Goal: Contribute content: Contribute content

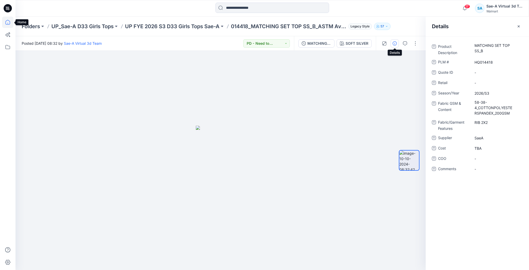
click at [6, 23] on icon at bounding box center [7, 22] width 11 height 11
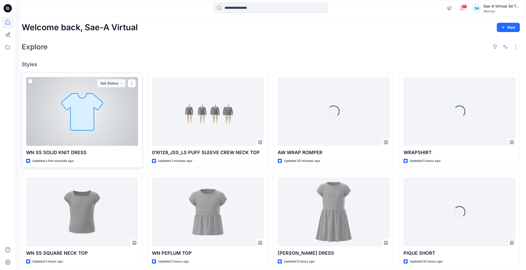
click at [97, 123] on div at bounding box center [82, 111] width 112 height 69
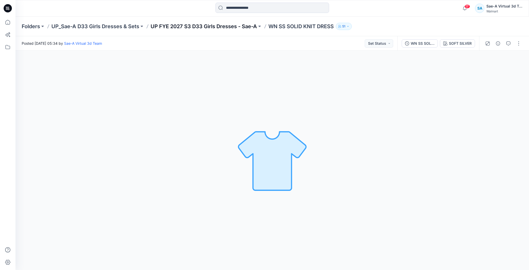
click at [224, 27] on p "UP FYE 2027 S3 D33 Girls Dresses - Sae-A" at bounding box center [204, 26] width 106 height 7
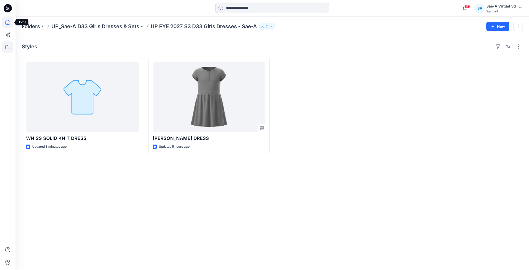
click at [11, 27] on icon at bounding box center [7, 22] width 11 height 11
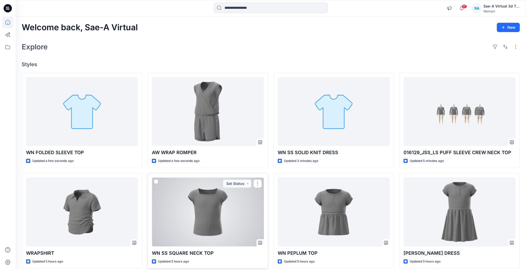
click at [209, 209] on div at bounding box center [208, 211] width 112 height 69
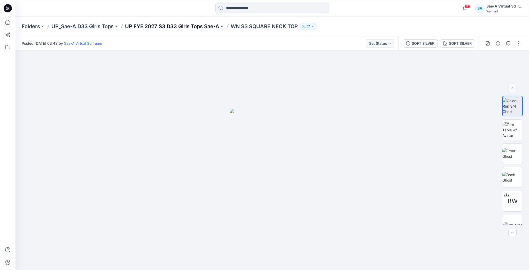
click at [208, 28] on p "UP FYE 2027 S3 D33 Girls Tops Sae-A" at bounding box center [172, 26] width 94 height 7
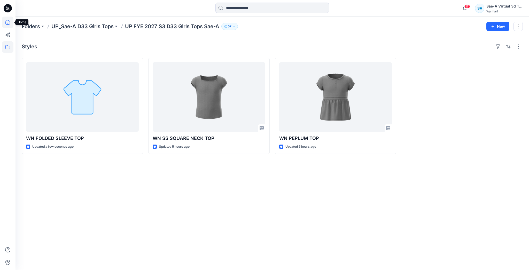
click at [3, 24] on icon at bounding box center [7, 22] width 11 height 11
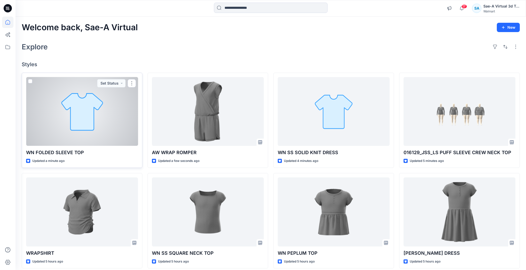
click at [57, 116] on div at bounding box center [82, 111] width 112 height 69
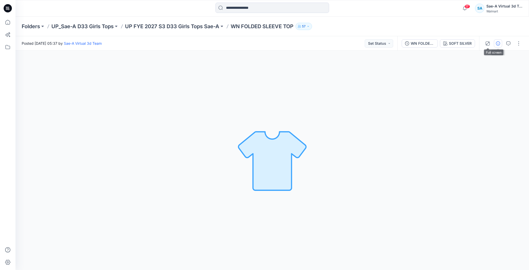
click at [494, 43] on button "button" at bounding box center [498, 43] width 8 height 8
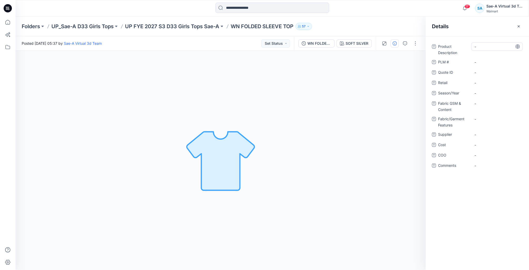
click at [488, 45] on Description "-" at bounding box center [497, 46] width 45 height 5
type textarea "**********"
click at [481, 61] on \ "-" at bounding box center [497, 61] width 45 height 5
type textarea "*"
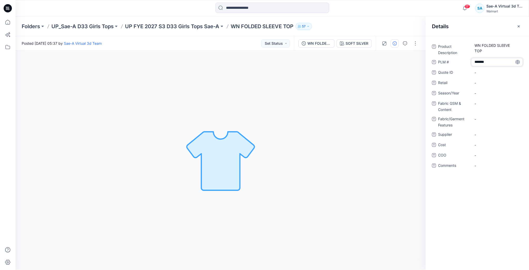
type textarea "********"
click at [481, 94] on span "-" at bounding box center [497, 92] width 45 height 5
type textarea "*******"
click at [488, 101] on Content "-" at bounding box center [497, 103] width 45 height 5
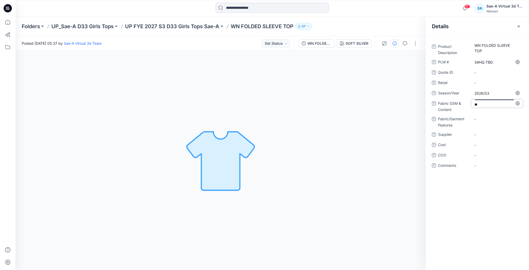
type textarea "**********"
click at [484, 118] on div "-" at bounding box center [497, 119] width 52 height 8
type textarea "**********"
click at [482, 138] on span "-" at bounding box center [497, 137] width 45 height 5
type textarea "****"
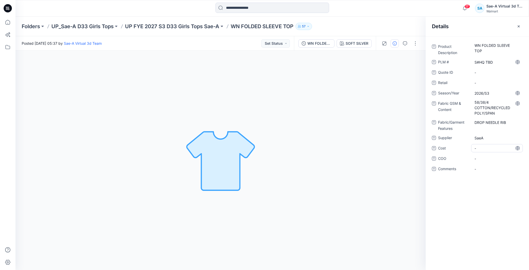
click at [490, 150] on span "-" at bounding box center [497, 147] width 45 height 5
type textarea "*"
type textarea "***"
click at [437, 202] on div "Product Description WN FOLDED SLEEVE TOP PLM # S#HQ TBD Quote ID - Retail - Sea…" at bounding box center [477, 153] width 103 height 234
click at [418, 41] on button "button" at bounding box center [415, 43] width 8 height 8
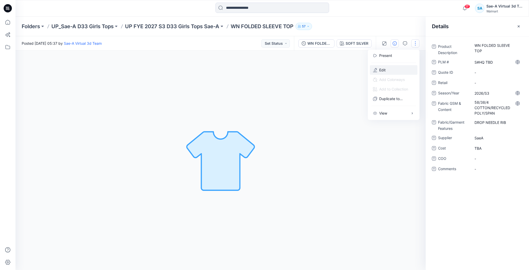
click at [395, 68] on button "Edit" at bounding box center [394, 70] width 48 height 10
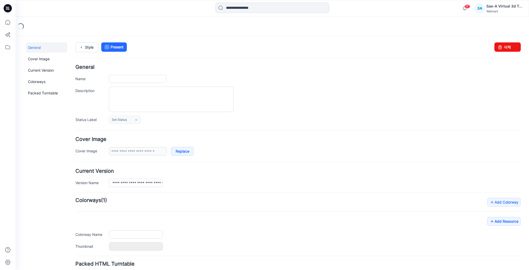
type input "**********"
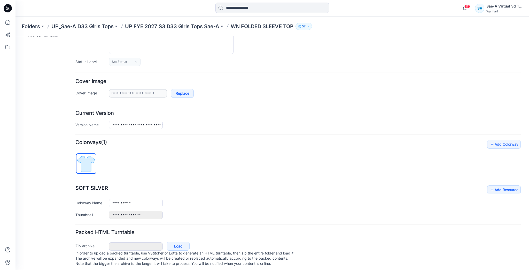
scroll to position [44, 0]
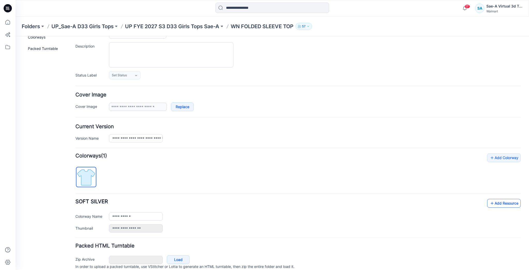
click at [498, 203] on link "Add Resource" at bounding box center [504, 203] width 34 height 9
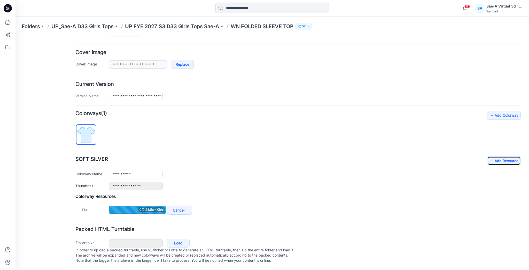
scroll to position [91, 0]
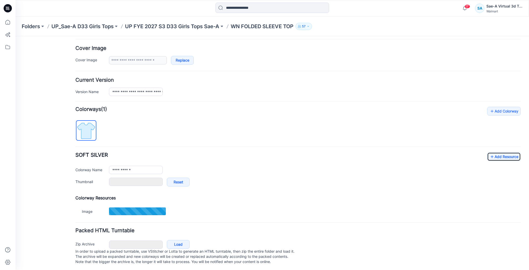
type input "**********"
click at [499, 154] on link "Add Resource" at bounding box center [504, 156] width 34 height 9
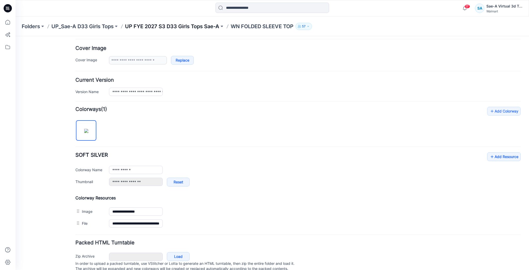
click at [205, 27] on p "UP FYE 2027 S3 D33 Girls Tops Sae-A" at bounding box center [172, 26] width 94 height 7
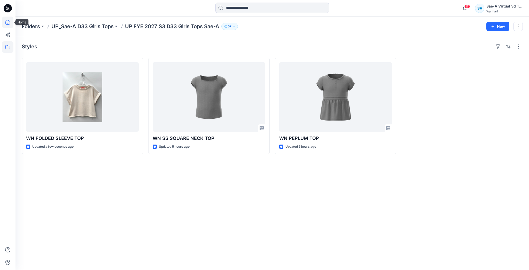
click at [6, 21] on icon at bounding box center [7, 22] width 5 height 5
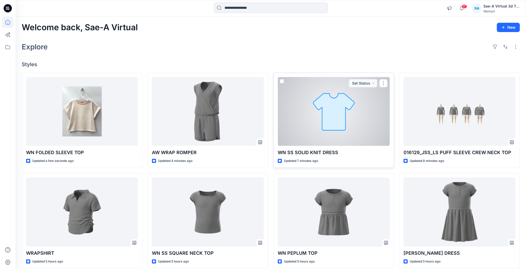
click at [350, 113] on div at bounding box center [334, 111] width 112 height 69
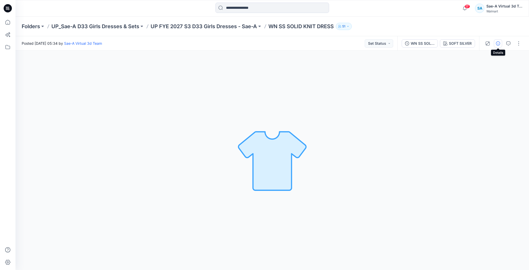
click at [500, 45] on icon "button" at bounding box center [498, 43] width 4 height 4
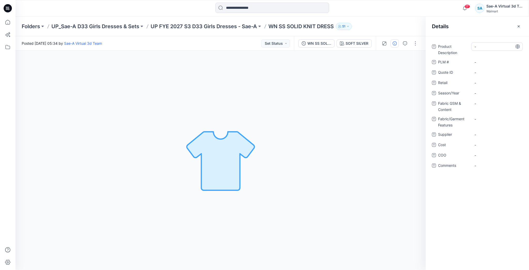
click at [484, 48] on Description "-" at bounding box center [497, 46] width 45 height 5
click at [491, 44] on Description "-" at bounding box center [497, 46] width 45 height 5
type textarea "**********"
click at [484, 91] on span "-" at bounding box center [497, 92] width 45 height 5
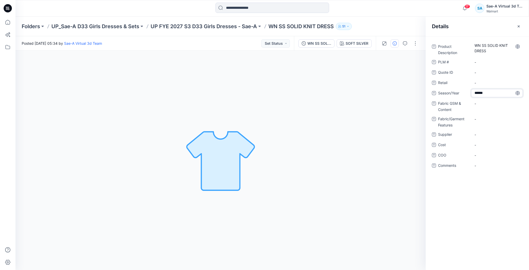
type textarea "*******"
click at [487, 135] on span "-" at bounding box center [497, 134] width 45 height 5
type textarea "****"
click at [487, 144] on span "-" at bounding box center [497, 144] width 45 height 5
type textarea "*"
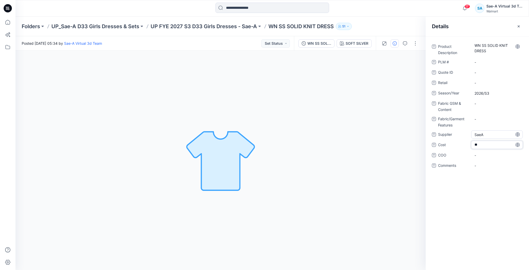
type textarea "***"
click at [485, 117] on Features "-" at bounding box center [497, 118] width 45 height 5
type textarea "*"
type textarea "******"
click at [479, 101] on Content "-" at bounding box center [497, 103] width 45 height 5
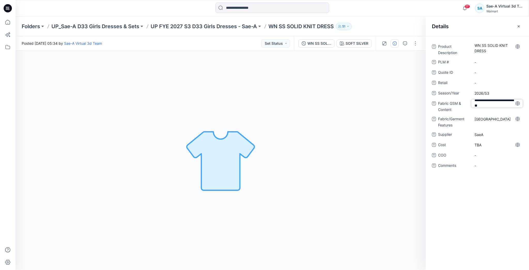
type textarea "**********"
click at [460, 192] on div "Product Description WN SS SOLID KNIT DRESS PLM # - Quote ID - Retail - Season/Y…" at bounding box center [477, 153] width 103 height 234
click at [487, 61] on \ "-" at bounding box center [497, 61] width 45 height 5
type textarea "*"
type textarea "********"
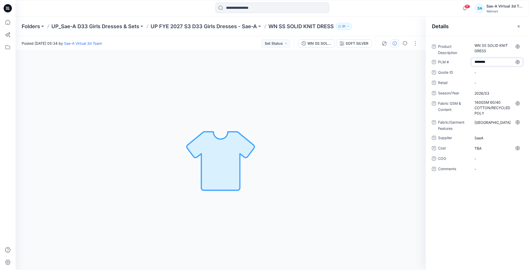
click at [461, 21] on div "Details" at bounding box center [477, 26] width 103 height 19
click at [416, 42] on button "button" at bounding box center [415, 43] width 8 height 8
click at [397, 70] on button "Edit" at bounding box center [394, 70] width 48 height 10
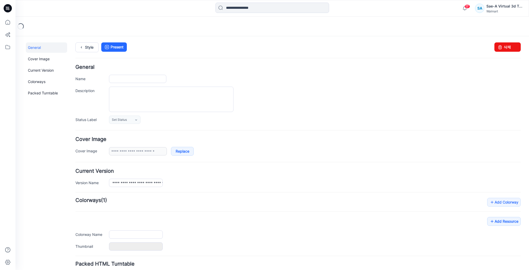
type input "**********"
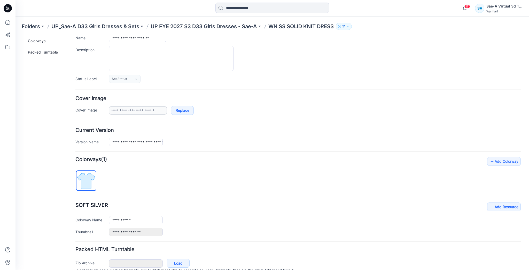
scroll to position [41, 0]
click at [490, 204] on icon at bounding box center [492, 206] width 5 height 8
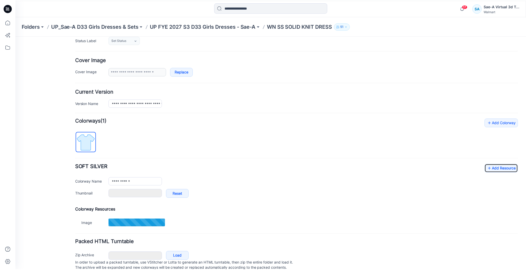
scroll to position [83, 0]
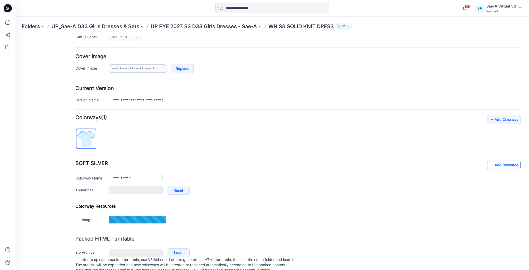
type input "**********"
click at [499, 163] on link "Add Resource" at bounding box center [504, 164] width 34 height 9
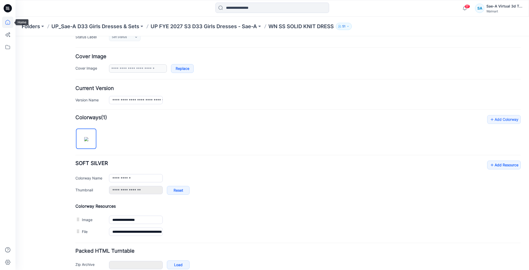
click at [6, 25] on icon at bounding box center [7, 22] width 11 height 11
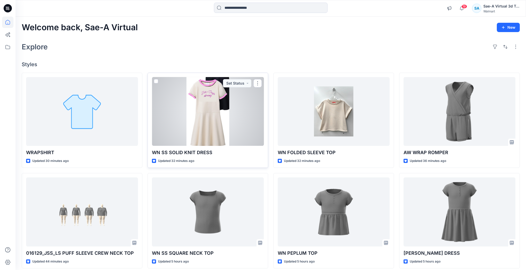
click at [168, 117] on div at bounding box center [208, 111] width 112 height 69
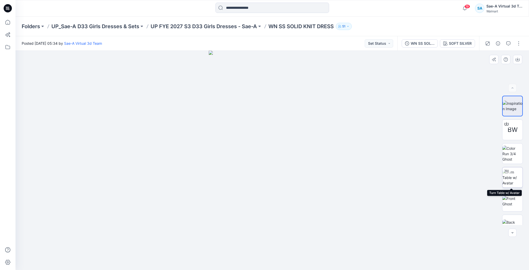
click at [505, 175] on div at bounding box center [506, 171] width 8 height 8
drag, startPoint x: 343, startPoint y: 254, endPoint x: 352, endPoint y: 237, distance: 20.0
click at [352, 237] on div at bounding box center [273, 160] width 514 height 219
click at [522, 43] on button "button" at bounding box center [519, 43] width 8 height 8
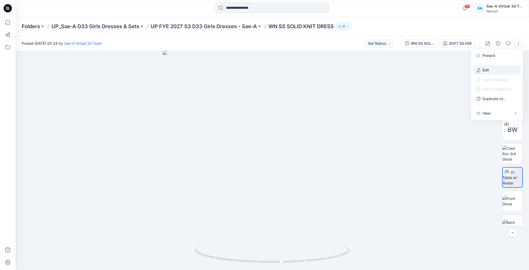
click at [495, 71] on button "Edit" at bounding box center [497, 70] width 48 height 10
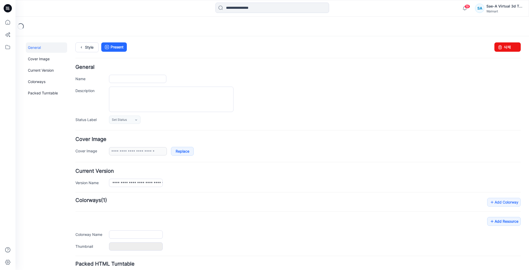
type input "**********"
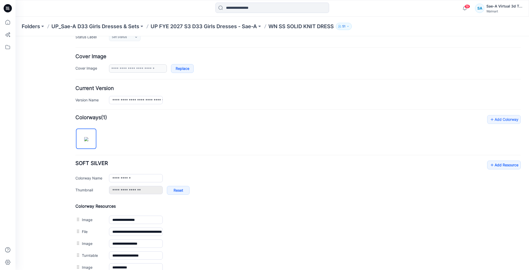
scroll to position [145, 0]
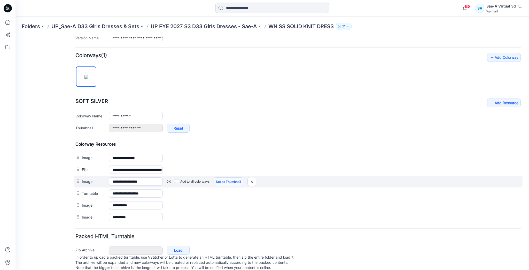
click at [16, 36] on link "Set as Thumbnail" at bounding box center [16, 36] width 0 height 0
type input "**********"
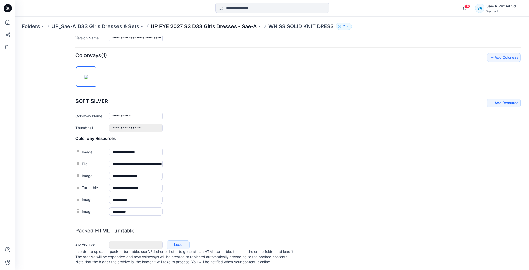
click at [228, 27] on p "UP FYE 2027 S3 D33 Girls Dresses - Sae-A" at bounding box center [204, 26] width 106 height 7
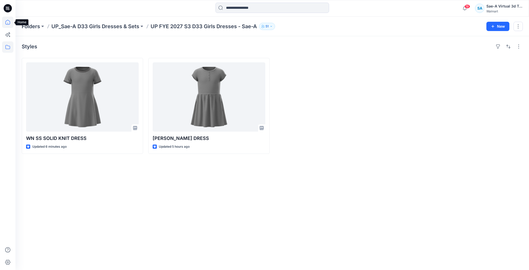
click at [10, 21] on icon at bounding box center [7, 22] width 11 height 11
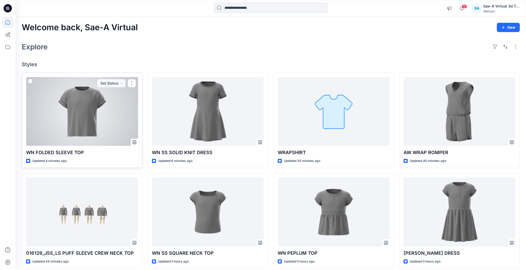
click at [97, 125] on div at bounding box center [82, 111] width 112 height 69
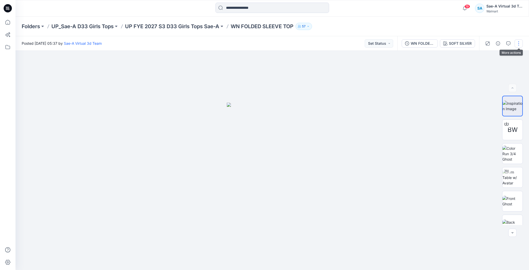
click at [519, 45] on button "button" at bounding box center [519, 43] width 8 height 8
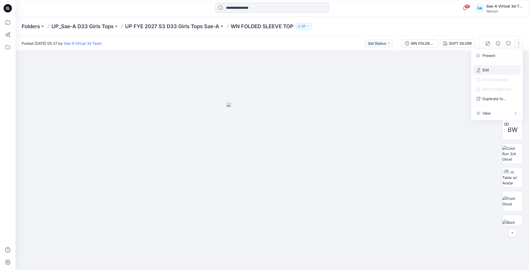
click at [498, 68] on button "Edit" at bounding box center [497, 70] width 48 height 10
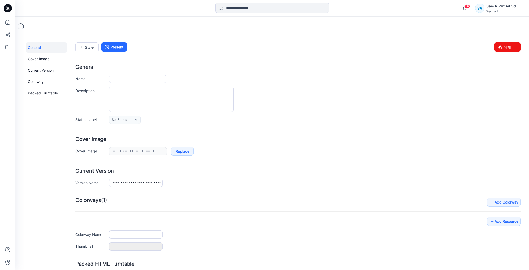
type input "**********"
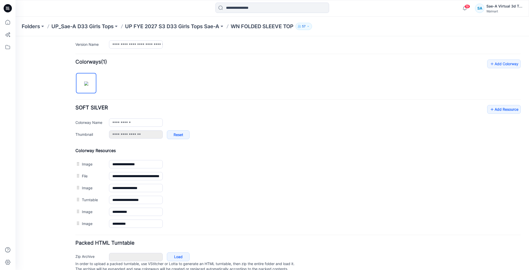
scroll to position [156, 0]
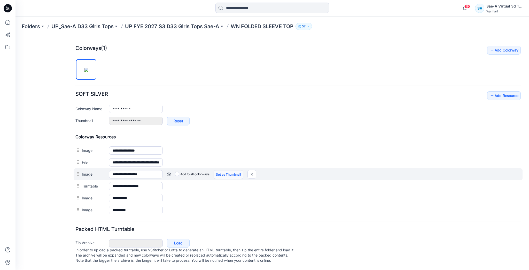
click at [16, 36] on link "Set as Thumbnail" at bounding box center [16, 36] width 0 height 0
type input "**********"
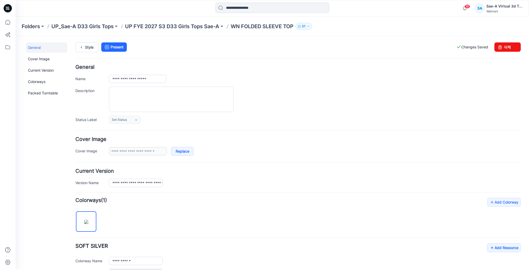
scroll to position [0, 0]
click at [90, 48] on link "Style" at bounding box center [86, 47] width 23 height 10
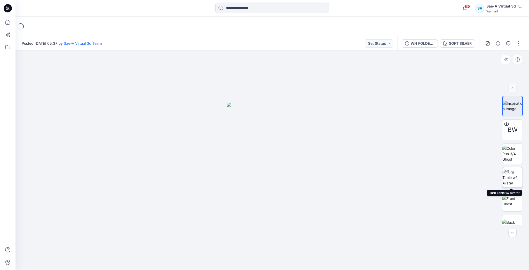
click at [510, 177] on img at bounding box center [512, 177] width 20 height 16
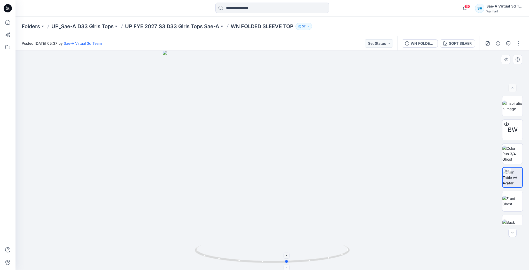
drag, startPoint x: 339, startPoint y: 254, endPoint x: 199, endPoint y: 249, distance: 140.1
click at [199, 249] on icon at bounding box center [273, 254] width 156 height 19
click at [506, 198] on img at bounding box center [512, 201] width 20 height 11
click at [509, 219] on img at bounding box center [512, 224] width 20 height 11
click at [511, 176] on img at bounding box center [512, 177] width 20 height 16
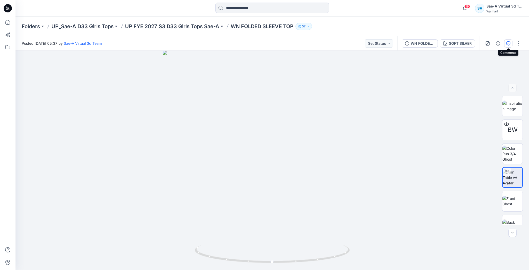
click at [505, 42] on button "button" at bounding box center [508, 43] width 8 height 8
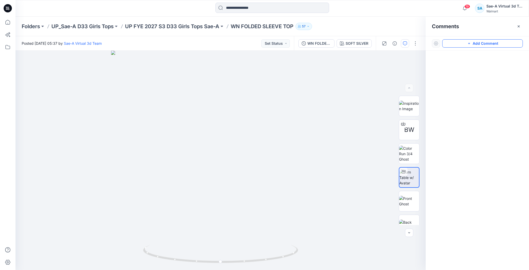
click at [498, 43] on button "Add Comment" at bounding box center [482, 43] width 81 height 8
click at [47, 90] on div "1" at bounding box center [221, 160] width 410 height 219
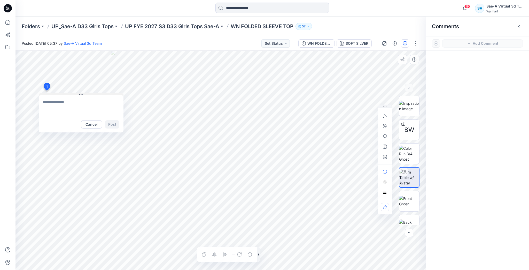
type textarea "*"
click at [59, 109] on textarea "**********" at bounding box center [81, 105] width 85 height 21
type textarea "**********"
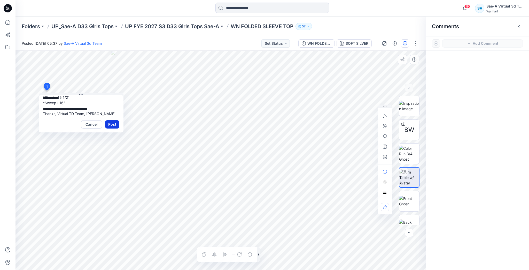
click at [114, 122] on button "Post" at bounding box center [112, 124] width 14 height 8
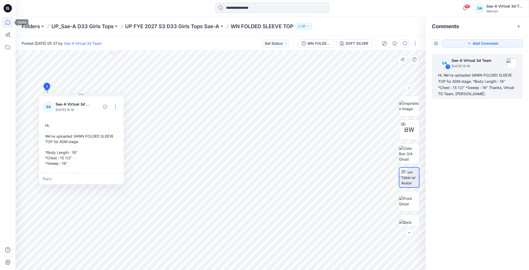
click at [11, 22] on icon at bounding box center [7, 22] width 11 height 11
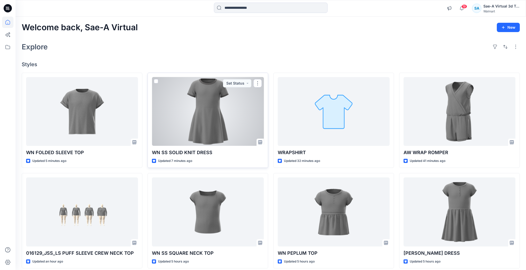
click at [217, 125] on div at bounding box center [208, 111] width 112 height 69
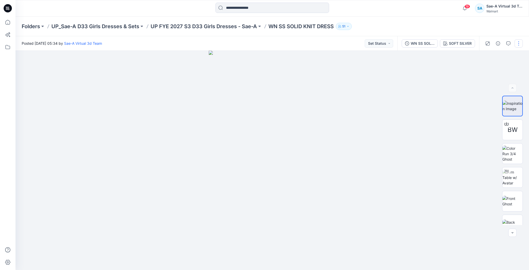
click at [519, 43] on button "button" at bounding box center [519, 43] width 8 height 8
click at [492, 71] on button "Edit" at bounding box center [497, 70] width 48 height 10
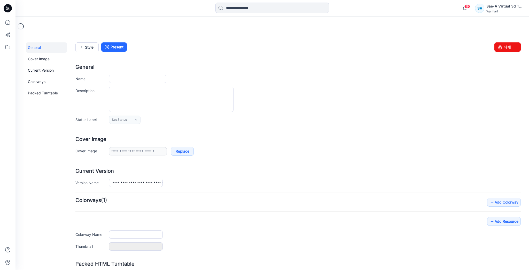
type input "**********"
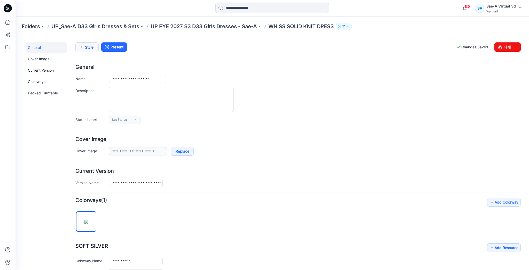
click at [91, 48] on link "Style" at bounding box center [86, 47] width 23 height 10
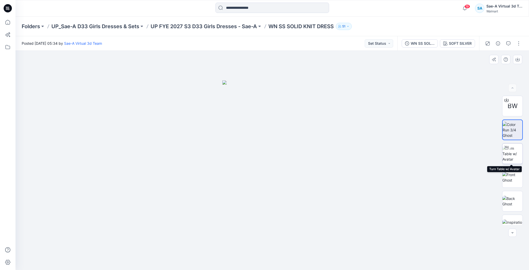
click at [511, 156] on img at bounding box center [512, 153] width 20 height 16
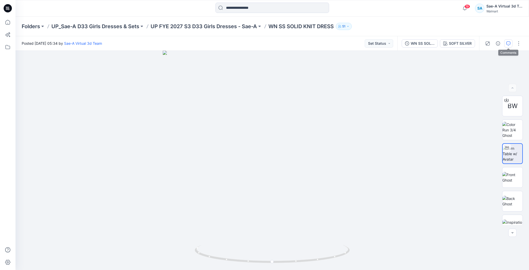
click at [509, 42] on icon "button" at bounding box center [508, 43] width 4 height 4
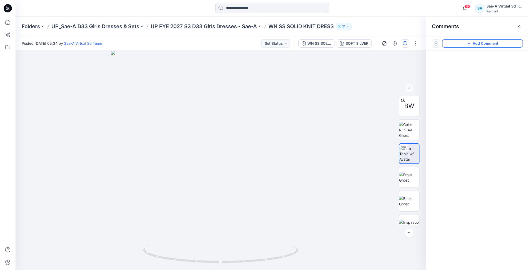
click at [505, 47] on button "Add Comment" at bounding box center [482, 43] width 81 height 8
click at [51, 107] on div "1" at bounding box center [221, 160] width 410 height 219
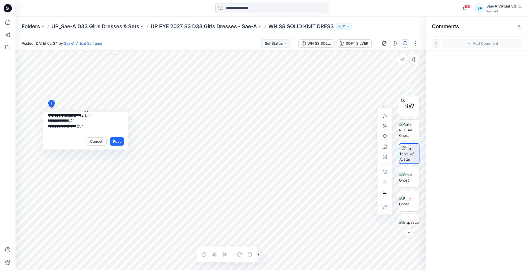
scroll to position [42, 0]
type textarea "**********"
click at [121, 144] on button "Post" at bounding box center [117, 141] width 14 height 8
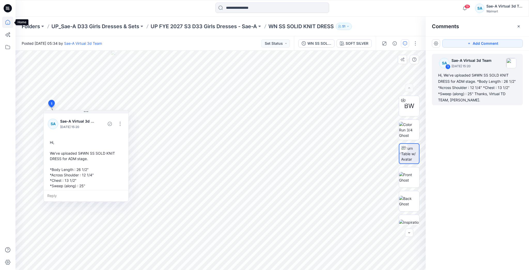
click at [7, 17] on icon at bounding box center [7, 22] width 11 height 11
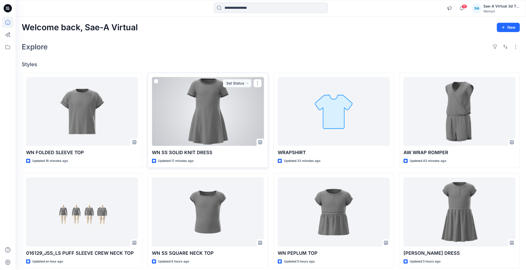
click at [183, 134] on div at bounding box center [208, 111] width 112 height 69
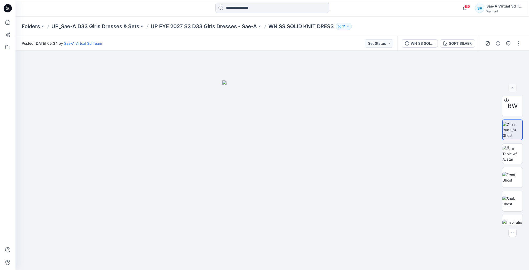
click at [372, 18] on div "Folders UP_Sae-A D33 Girls Dresses & Sets UP FYE 2027 S3 D33 Girls Dresses - Sa…" at bounding box center [273, 27] width 514 height 20
click at [518, 42] on button "button" at bounding box center [519, 43] width 8 height 8
click at [489, 69] on p "Edit" at bounding box center [486, 69] width 6 height 5
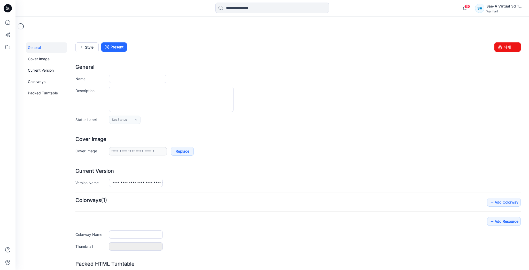
type input "**********"
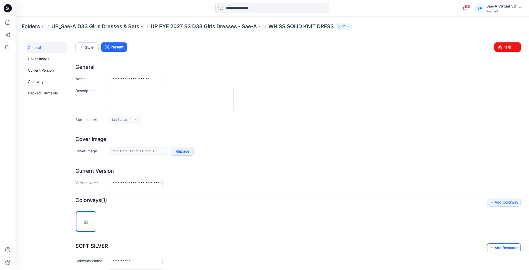
click at [498, 248] on link "Add Resource" at bounding box center [504, 247] width 34 height 9
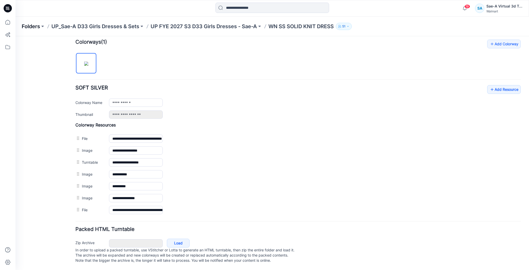
scroll to position [141, 0]
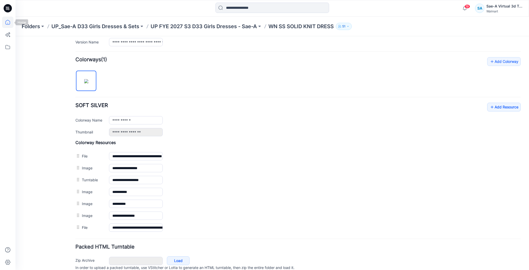
click at [6, 23] on icon at bounding box center [7, 22] width 5 height 5
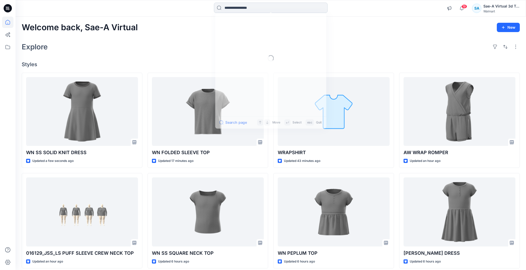
click at [303, 6] on input at bounding box center [271, 8] width 114 height 10
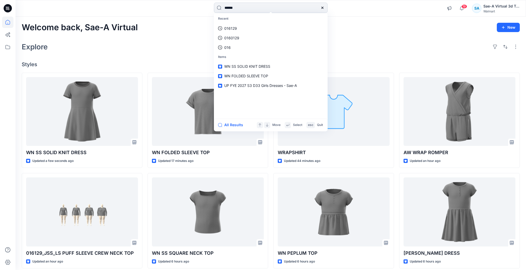
type input "*******"
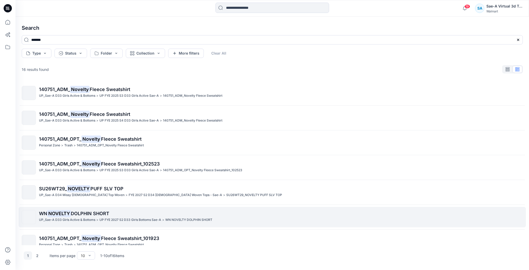
click at [198, 212] on p "WN NOVELTY DOLPHIN SHORT" at bounding box center [281, 213] width 484 height 7
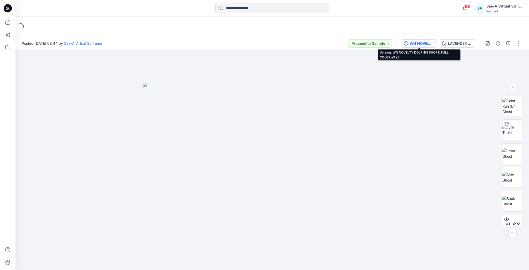
click at [417, 42] on div "WN NOVELTY DOLPHIN SHORT_FULL COLORWAYS" at bounding box center [422, 44] width 24 height 6
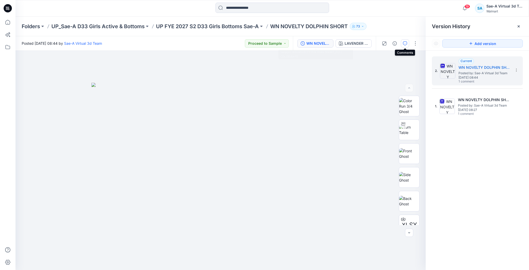
click at [405, 44] on icon "button" at bounding box center [405, 43] width 4 height 4
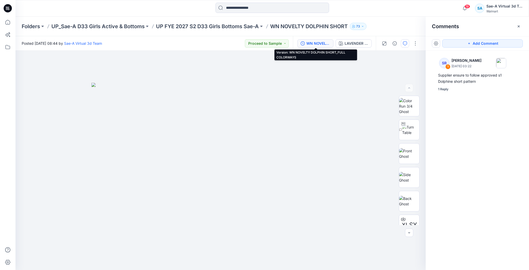
click at [326, 45] on div "WN NOVELTY DOLPHIN SHORT_FULL COLORWAYS" at bounding box center [318, 44] width 24 height 6
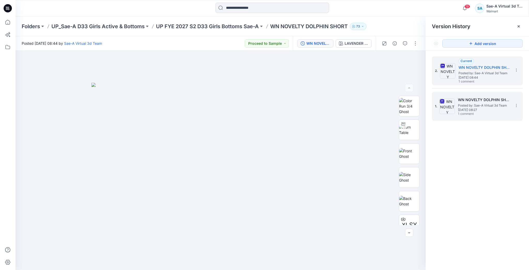
click at [464, 113] on span "1 comment" at bounding box center [476, 114] width 36 height 4
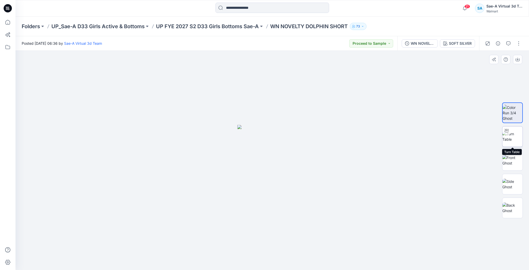
click at [507, 131] on icon at bounding box center [507, 130] width 4 height 4
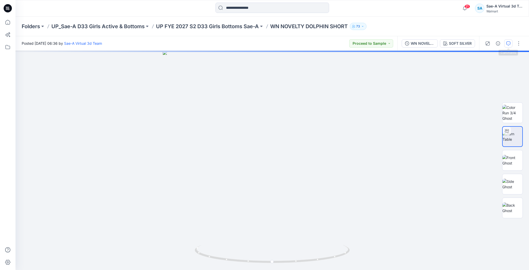
click at [510, 42] on icon "button" at bounding box center [508, 43] width 4 height 4
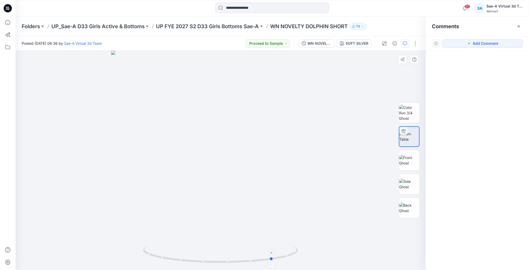
drag, startPoint x: 226, startPoint y: 263, endPoint x: 279, endPoint y: 258, distance: 53.0
click at [279, 258] on icon at bounding box center [221, 254] width 156 height 19
drag, startPoint x: 276, startPoint y: 255, endPoint x: 238, endPoint y: 243, distance: 40.4
click at [238, 243] on div at bounding box center [221, 160] width 410 height 219
click at [407, 179] on img at bounding box center [409, 184] width 20 height 11
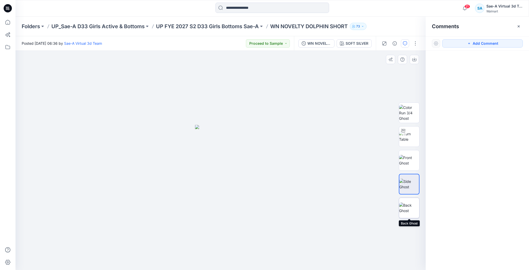
click at [406, 202] on img at bounding box center [409, 207] width 20 height 11
click at [410, 159] on img at bounding box center [409, 160] width 20 height 11
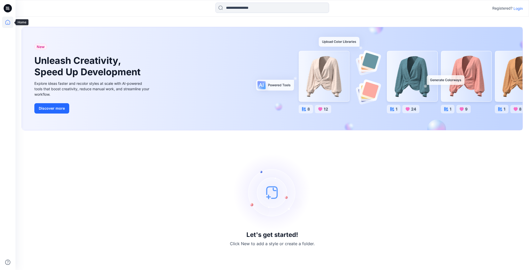
click at [5, 21] on icon at bounding box center [7, 22] width 11 height 11
click at [11, 20] on icon at bounding box center [7, 22] width 11 height 11
click at [517, 9] on p "Login" at bounding box center [518, 8] width 9 height 5
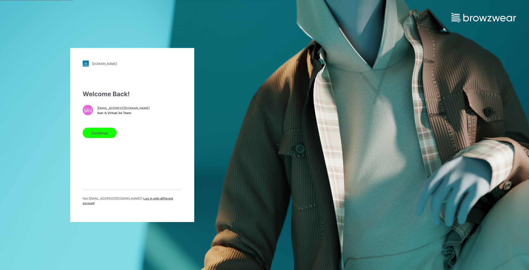
click at [100, 134] on button "Continue" at bounding box center [100, 133] width 34 height 10
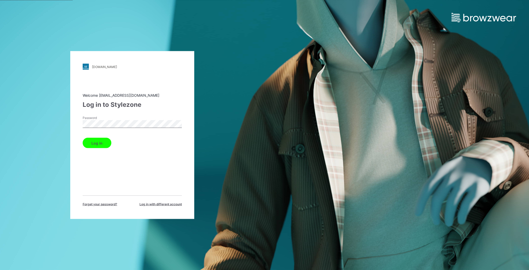
click at [101, 147] on button "Log in" at bounding box center [97, 143] width 29 height 10
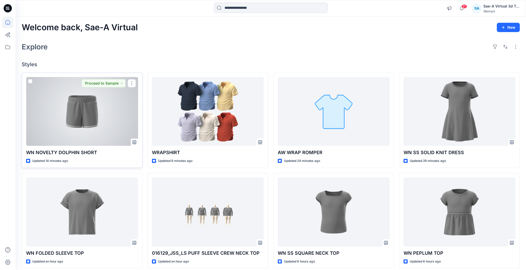
click at [61, 114] on div at bounding box center [82, 111] width 112 height 69
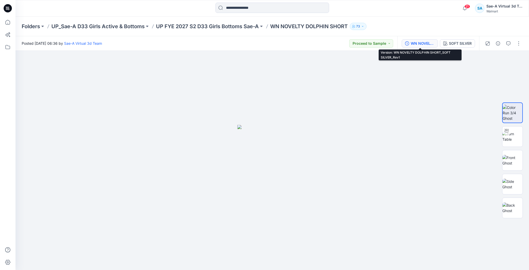
click at [426, 44] on div "WN NOVELTY DOLPHIN SHORT_SOFT SILVER_Rev1" at bounding box center [423, 44] width 24 height 6
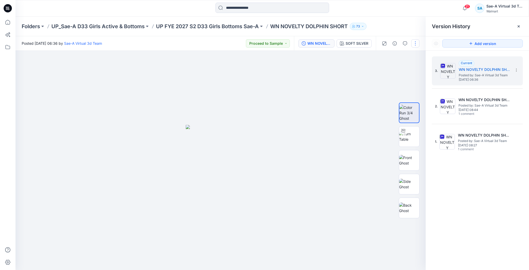
click at [417, 43] on button "button" at bounding box center [415, 43] width 8 height 8
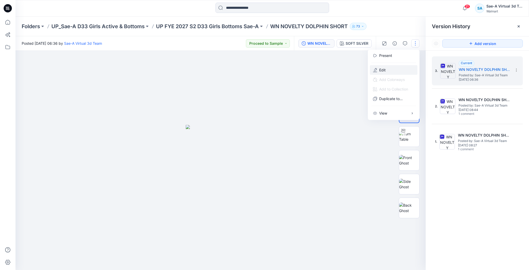
click at [403, 69] on button "Edit" at bounding box center [394, 70] width 48 height 10
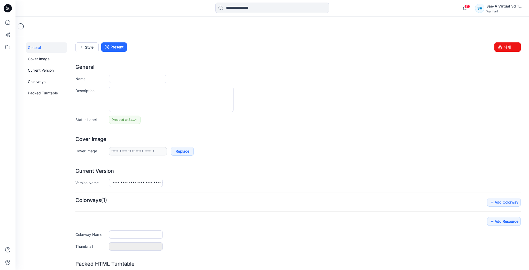
type input "**********"
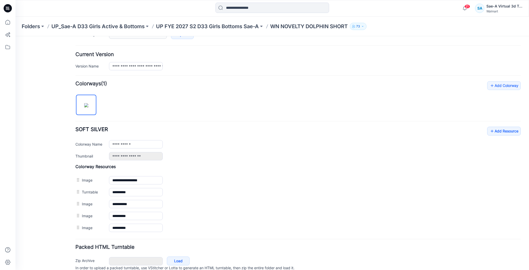
scroll to position [138, 0]
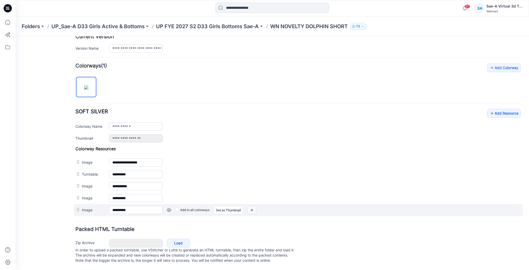
drag, startPoint x: 252, startPoint y: 203, endPoint x: 299, endPoint y: 56, distance: 154.5
click at [16, 36] on img at bounding box center [16, 36] width 0 height 0
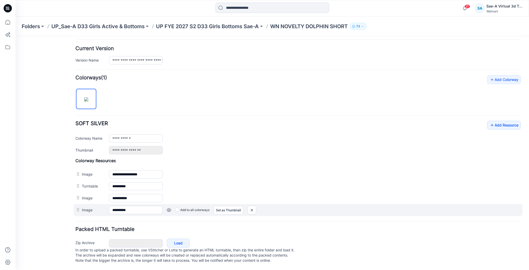
scroll to position [126, 0]
click at [16, 36] on img at bounding box center [16, 36] width 0 height 0
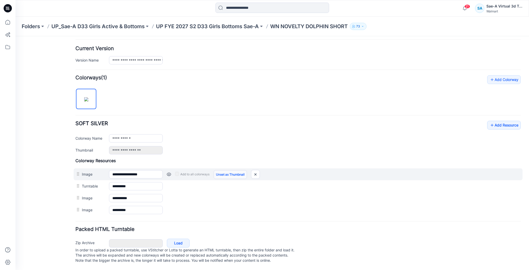
scroll to position [114, 0]
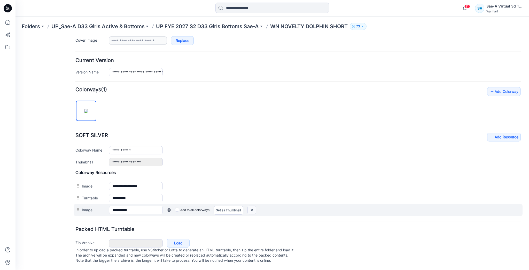
click at [16, 36] on img at bounding box center [16, 36] width 0 height 0
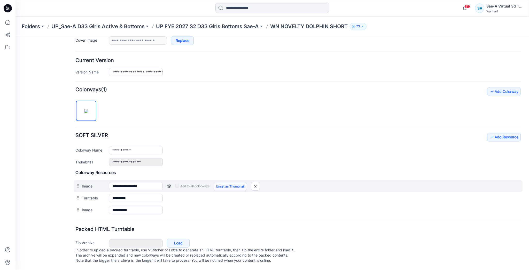
scroll to position [103, 0]
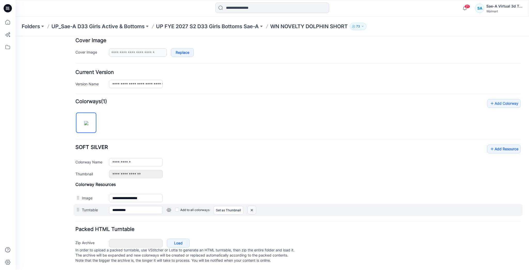
drag, startPoint x: 253, startPoint y: 203, endPoint x: 298, endPoint y: 59, distance: 150.5
click at [16, 36] on img at bounding box center [16, 36] width 0 height 0
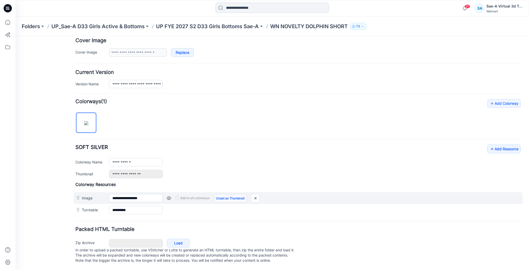
scroll to position [91, 0]
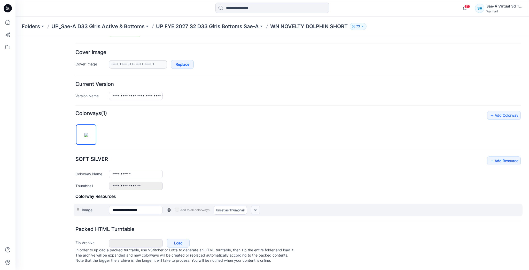
drag, startPoint x: 255, startPoint y: 204, endPoint x: 299, endPoint y: 59, distance: 151.6
click at [255, 206] on img at bounding box center [255, 210] width 8 height 9
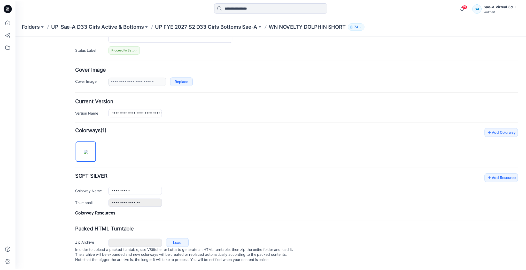
scroll to position [74, 0]
click at [8, 24] on icon at bounding box center [7, 22] width 5 height 5
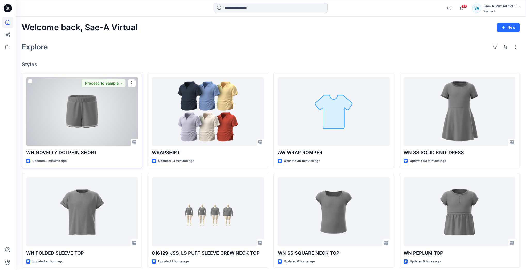
click at [98, 119] on div at bounding box center [82, 111] width 112 height 69
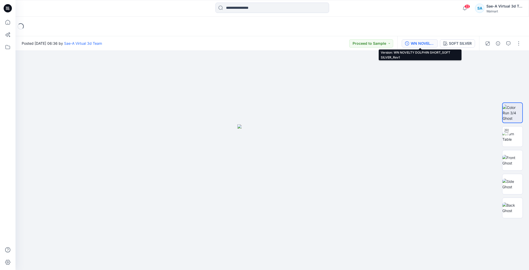
click at [419, 45] on div "WN NOVELTY DOLPHIN SHORT_SOFT SILVER_Rev1" at bounding box center [423, 44] width 24 height 6
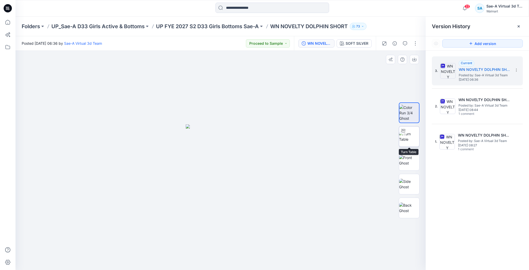
click at [414, 138] on img at bounding box center [409, 136] width 20 height 11
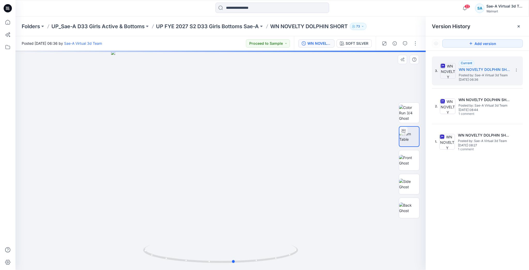
drag, startPoint x: 291, startPoint y: 252, endPoint x: 304, endPoint y: 248, distance: 14.1
click at [304, 248] on div at bounding box center [221, 160] width 410 height 219
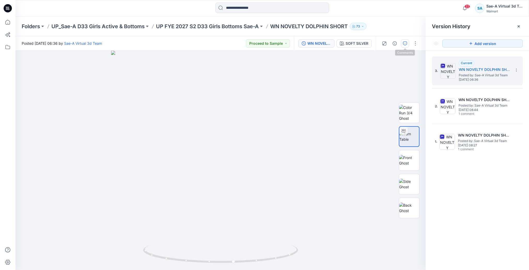
click at [405, 44] on icon "button" at bounding box center [405, 43] width 4 height 4
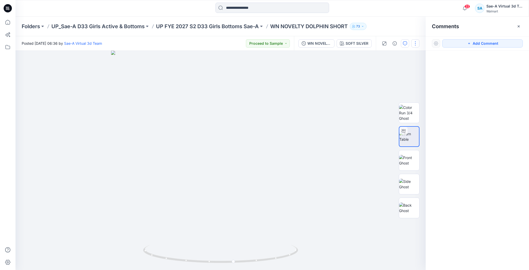
click at [417, 44] on button "button" at bounding box center [415, 43] width 8 height 8
click at [399, 67] on button "Edit" at bounding box center [394, 70] width 48 height 10
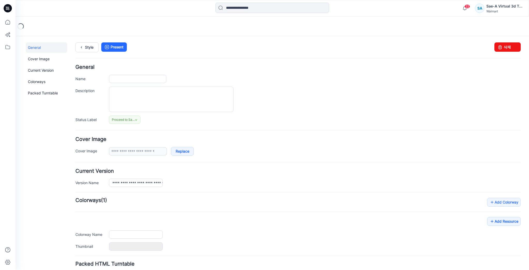
type input "**********"
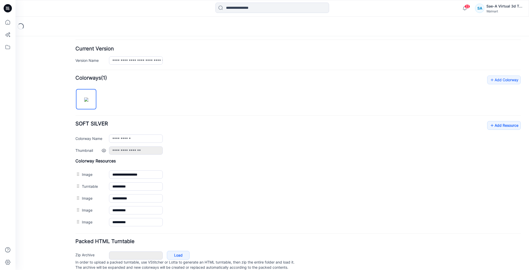
scroll to position [124, 0]
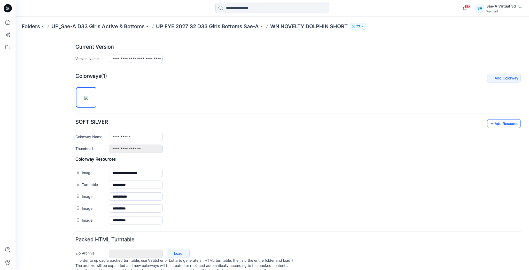
click at [492, 122] on link "Add Resource" at bounding box center [504, 123] width 34 height 9
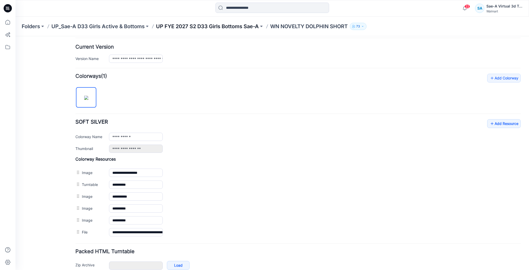
click at [250, 26] on p "UP FYE 2027 S2 D33 Girls Bottoms Sae-A" at bounding box center [207, 26] width 103 height 7
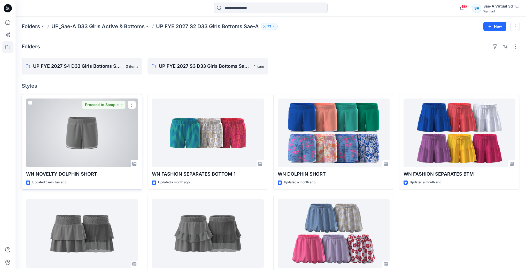
click at [86, 144] on div at bounding box center [82, 132] width 112 height 69
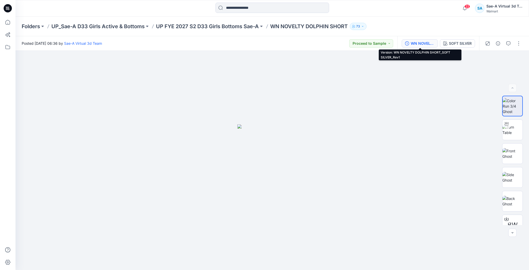
click at [427, 43] on div "WN NOVELTY DOLPHIN SHORT_SOFT SILVER_Rev1" at bounding box center [423, 44] width 24 height 6
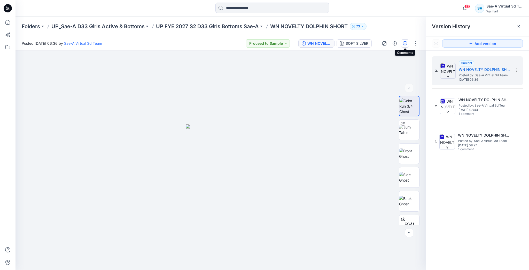
click at [405, 43] on icon "button" at bounding box center [405, 43] width 4 height 4
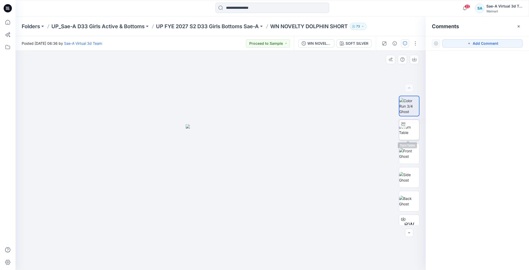
click at [403, 135] on img at bounding box center [409, 129] width 20 height 11
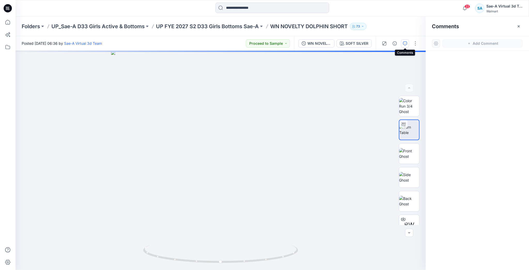
click at [405, 42] on icon "button" at bounding box center [405, 43] width 4 height 4
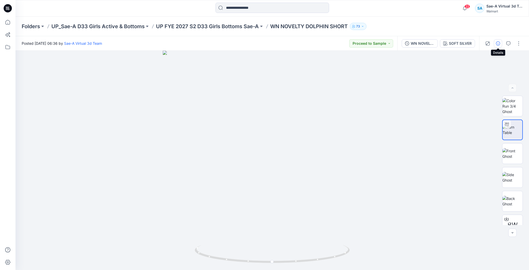
click at [498, 42] on icon "button" at bounding box center [498, 43] width 4 height 4
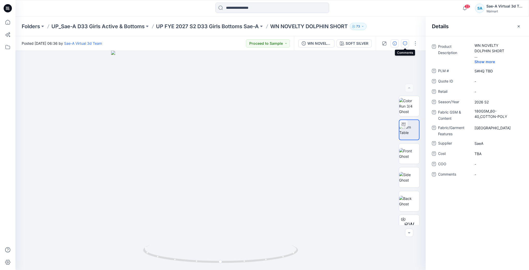
click at [405, 44] on icon "button" at bounding box center [405, 43] width 4 height 4
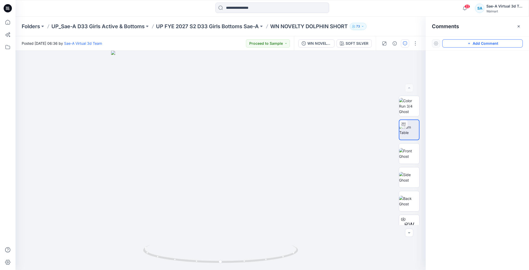
click at [468, 41] on icon "button" at bounding box center [469, 43] width 4 height 4
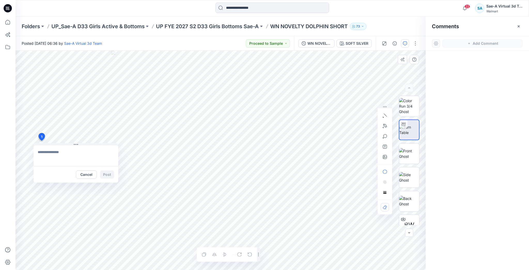
click at [41, 141] on div "1 Cancel Post Layer 1" at bounding box center [221, 160] width 410 height 219
type textarea "*"
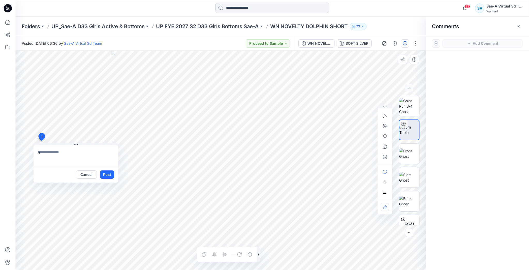
type textarea "*"
click at [45, 153] on textarea "**********" at bounding box center [76, 155] width 85 height 21
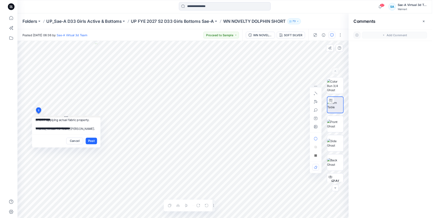
scroll to position [0, 0]
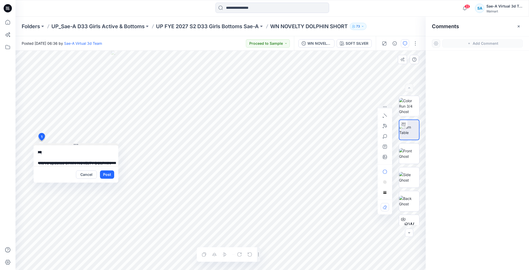
click at [18, 134] on div "**********" at bounding box center [221, 160] width 410 height 219
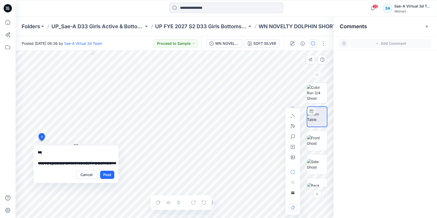
click at [83, 149] on textarea "**********" at bounding box center [76, 155] width 85 height 21
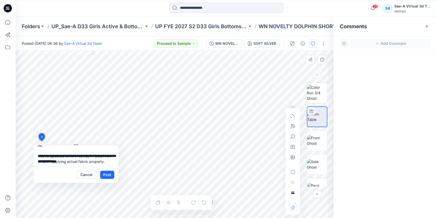
scroll to position [12, 0]
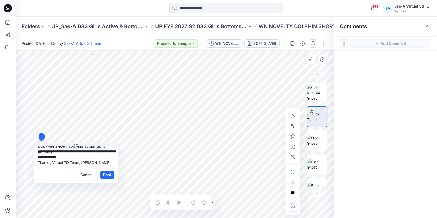
drag, startPoint x: 57, startPoint y: 161, endPoint x: 55, endPoint y: 151, distance: 10.3
click at [51, 151] on textarea "**********" at bounding box center [76, 155] width 85 height 21
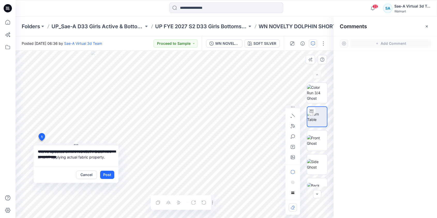
click at [71, 151] on textarea "**********" at bounding box center [76, 155] width 85 height 21
drag, startPoint x: 65, startPoint y: 151, endPoint x: 38, endPoint y: 151, distance: 26.9
click at [38, 151] on textarea "**********" at bounding box center [76, 155] width 85 height 21
click at [99, 152] on textarea "**********" at bounding box center [76, 155] width 85 height 21
click at [67, 162] on textarea "**********" at bounding box center [76, 155] width 85 height 21
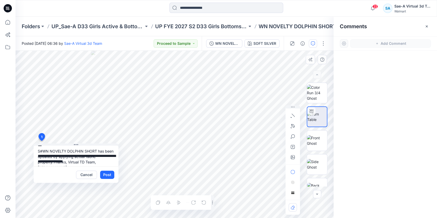
scroll to position [7, 0]
drag, startPoint x: 55, startPoint y: 163, endPoint x: 36, endPoint y: 148, distance: 24.2
click at [36, 148] on textarea "**********" at bounding box center [76, 155] width 85 height 21
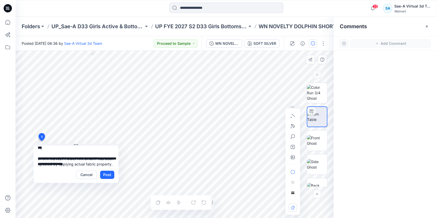
click at [83, 157] on textarea "**********" at bounding box center [76, 155] width 85 height 21
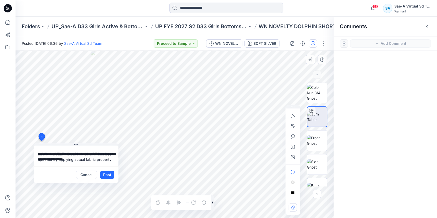
scroll to position [12, 0]
drag, startPoint x: 57, startPoint y: 161, endPoint x: 45, endPoint y: 161, distance: 11.6
click at [45, 161] on textarea "**********" at bounding box center [76, 155] width 85 height 21
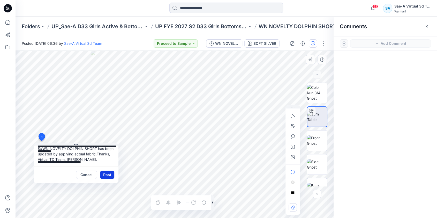
type textarea "**********"
click at [112, 173] on button "Post" at bounding box center [107, 174] width 14 height 8
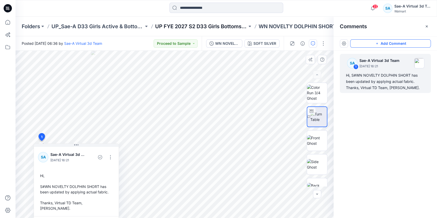
click at [217, 27] on p "UP FYE 2027 S2 D33 Girls Bottoms Sae-A" at bounding box center [201, 26] width 92 height 7
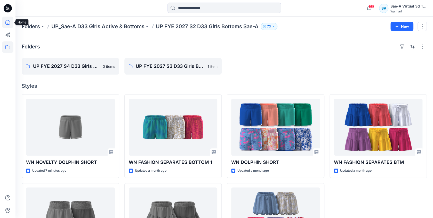
click at [7, 21] on icon at bounding box center [7, 22] width 11 height 11
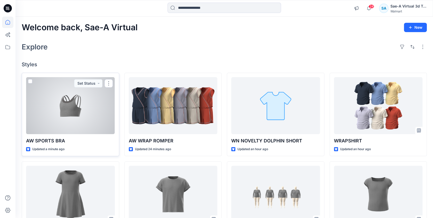
click at [63, 108] on div at bounding box center [70, 105] width 89 height 57
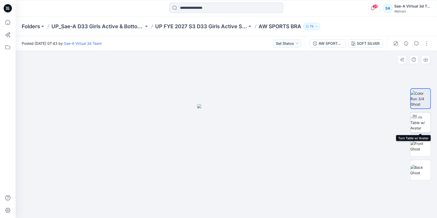
click at [418, 122] on img at bounding box center [420, 122] width 20 height 16
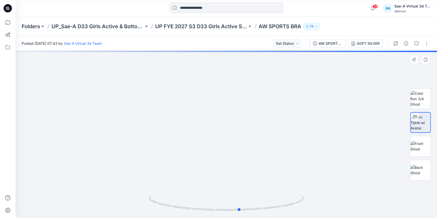
drag, startPoint x: 283, startPoint y: 203, endPoint x: 141, endPoint y: 198, distance: 141.7
click at [141, 198] on div at bounding box center [226, 134] width 421 height 167
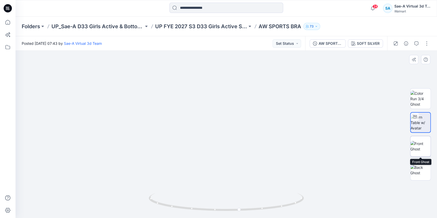
click at [421, 146] on img at bounding box center [420, 146] width 20 height 11
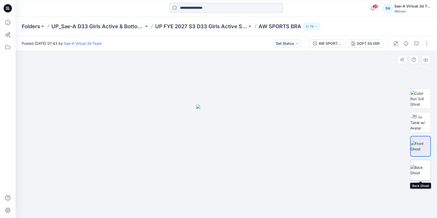
click at [423, 171] on img at bounding box center [420, 169] width 20 height 11
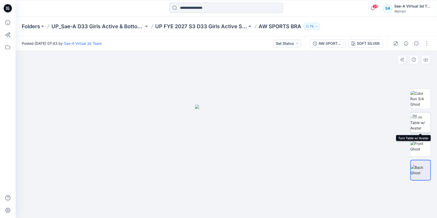
click at [423, 120] on img at bounding box center [420, 122] width 20 height 16
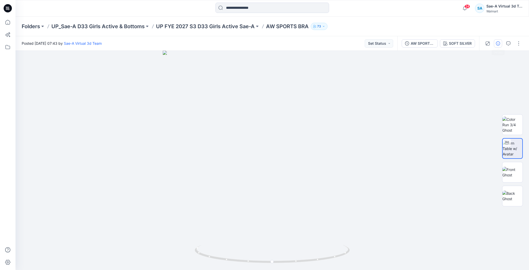
click at [436, 47] on button "button" at bounding box center [498, 43] width 8 height 8
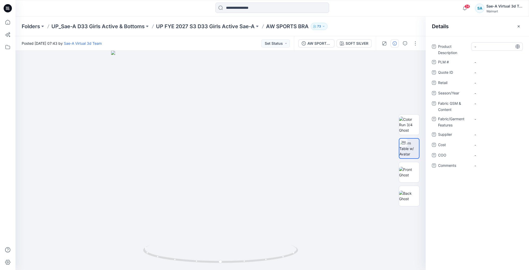
click at [436, 46] on Description "-" at bounding box center [497, 46] width 45 height 5
type textarea "*"
type textarea "**********"
click at [436, 63] on \ "-" at bounding box center [497, 61] width 45 height 5
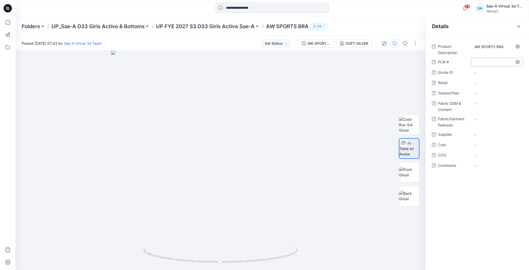
type textarea "*"
type textarea "********"
click at [436, 91] on span "-" at bounding box center [497, 92] width 45 height 5
type textarea "*******"
click at [436, 135] on span "-" at bounding box center [497, 134] width 45 height 5
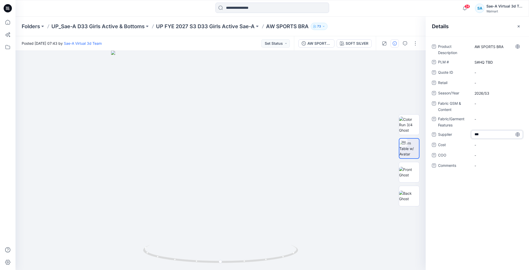
type textarea "****"
click at [436, 146] on span "-" at bounding box center [497, 144] width 45 height 5
type textarea "*"
type textarea "***"
click at [436, 119] on Features "-" at bounding box center [497, 118] width 45 height 5
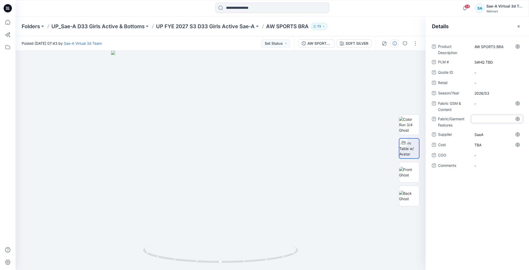
type textarea "*"
type textarea "******"
click at [436, 105] on Content "-" at bounding box center [497, 103] width 45 height 5
click at [436, 104] on Content "-" at bounding box center [497, 103] width 45 height 5
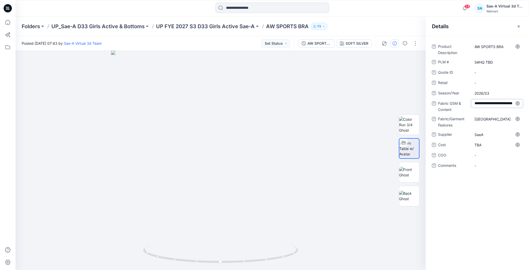
type textarea "**********"
click at [391, 20] on div "Folders UP_Sae-A D33 Girls Active & Bottoms UP FYE 2027 S3 D33 Girls Active Sae…" at bounding box center [273, 27] width 514 height 20
click at [415, 44] on button "button" at bounding box center [415, 43] width 8 height 8
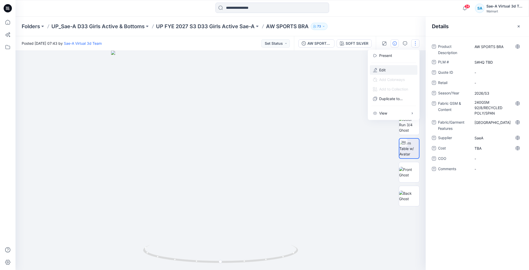
click at [405, 71] on button "Edit" at bounding box center [394, 70] width 48 height 10
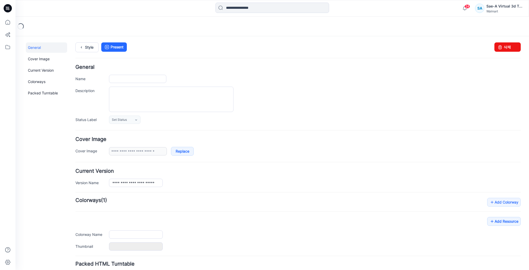
type input "**********"
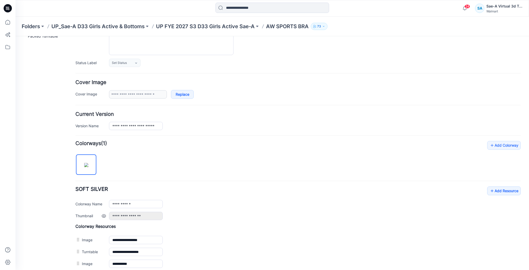
scroll to position [62, 0]
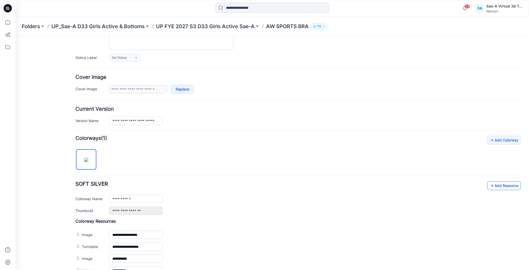
click at [503, 187] on link "Add Resource" at bounding box center [504, 185] width 34 height 9
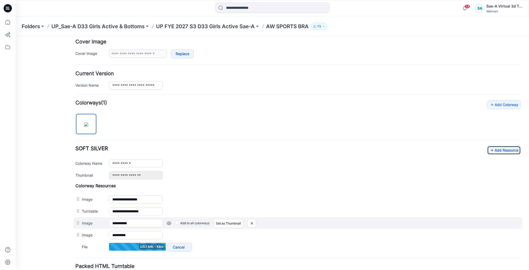
scroll to position [124, 0]
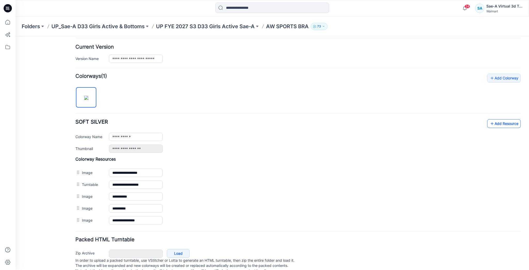
click at [498, 122] on link "Add Resource" at bounding box center [504, 123] width 34 height 9
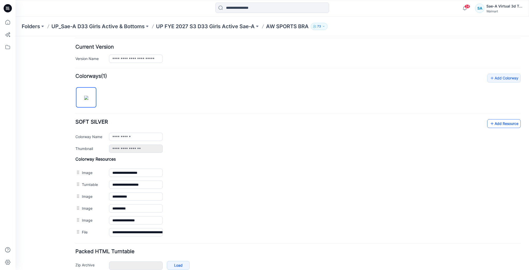
click at [505, 123] on link "Add Resource" at bounding box center [504, 123] width 34 height 9
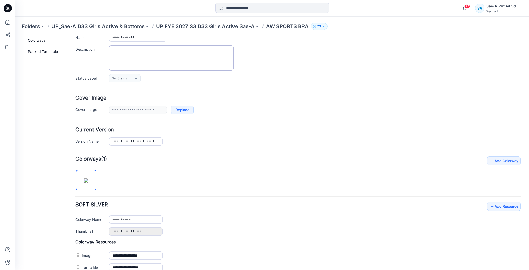
scroll to position [0, 0]
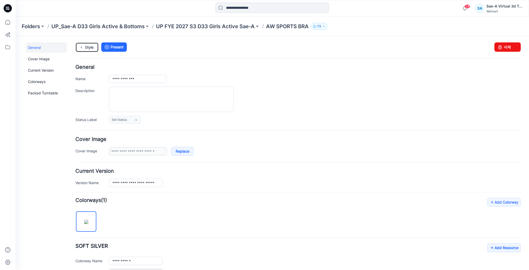
drag, startPoint x: 87, startPoint y: 45, endPoint x: 133, endPoint y: 57, distance: 47.4
click at [87, 45] on link "Style" at bounding box center [86, 47] width 23 height 10
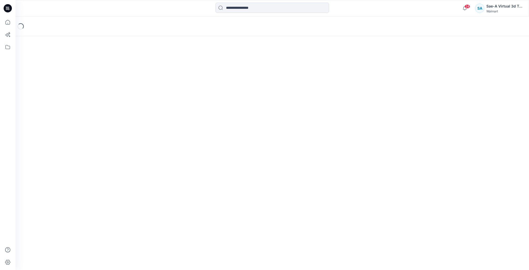
click at [92, 47] on div "Loading..." at bounding box center [273, 143] width 514 height 253
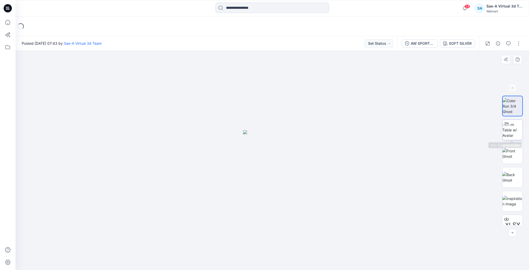
click at [513, 134] on img at bounding box center [512, 130] width 20 height 16
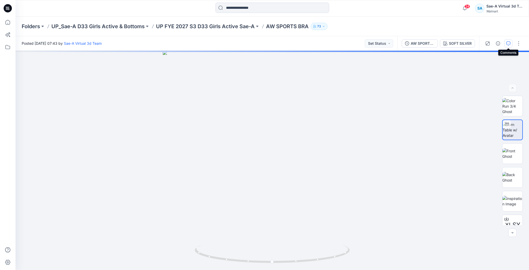
click at [507, 46] on button "button" at bounding box center [508, 43] width 8 height 8
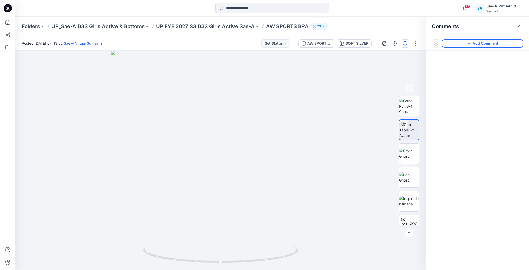
click at [494, 41] on button "Add Comment" at bounding box center [482, 43] width 81 height 8
click at [49, 109] on div "1" at bounding box center [221, 160] width 410 height 219
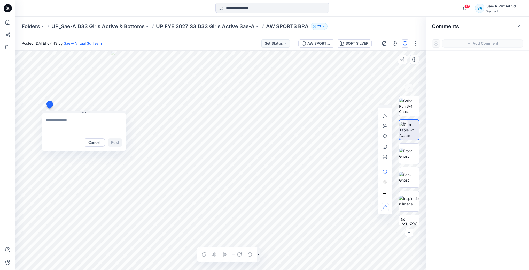
type textarea "*"
type textarea "**********"
click at [118, 144] on button "Post" at bounding box center [115, 142] width 14 height 8
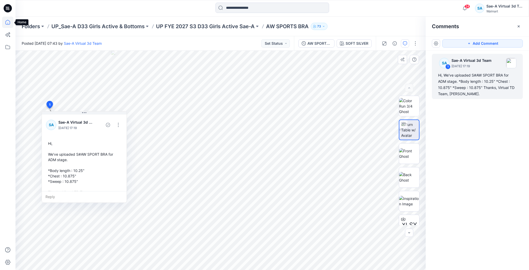
click at [9, 23] on icon at bounding box center [7, 22] width 11 height 11
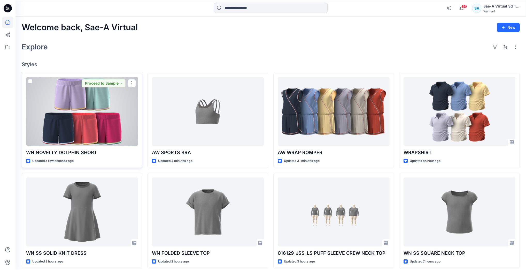
click at [123, 121] on div at bounding box center [82, 111] width 112 height 69
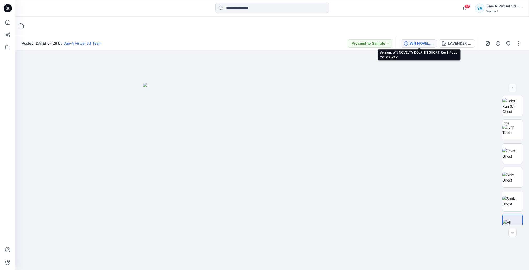
click at [419, 45] on div "WN NOVELTY DOLPHIN SHORT_Rev1_FULL COLORWAY" at bounding box center [422, 44] width 24 height 6
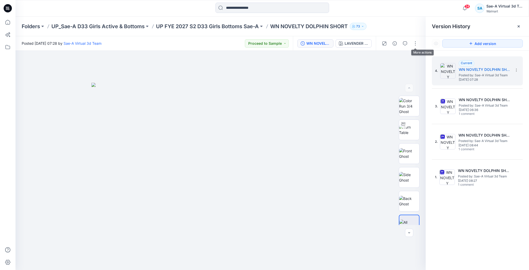
click at [355, 48] on div "WN NOVELTY DOLPHIN SHORT_Rev1_FULL COLORWAY LAVENDER SUNRISE" at bounding box center [334, 43] width 83 height 14
click at [353, 45] on div "LAVENDER SUNRISE" at bounding box center [357, 44] width 24 height 6
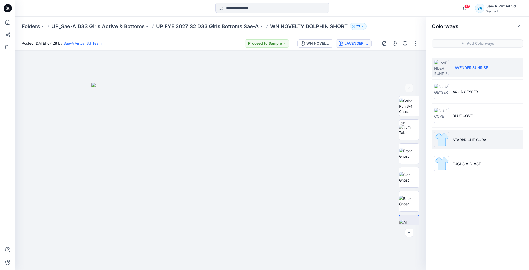
click at [487, 135] on li "STARBRIGHT CORAL" at bounding box center [477, 140] width 91 height 20
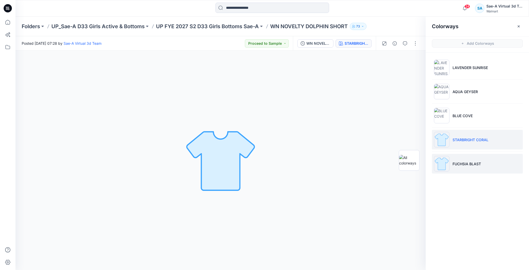
click at [478, 161] on p "FUCHSIA BLAST" at bounding box center [467, 163] width 28 height 5
click at [5, 24] on icon at bounding box center [7, 22] width 11 height 11
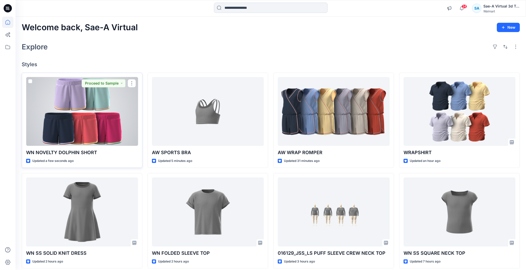
click at [112, 107] on div at bounding box center [82, 111] width 112 height 69
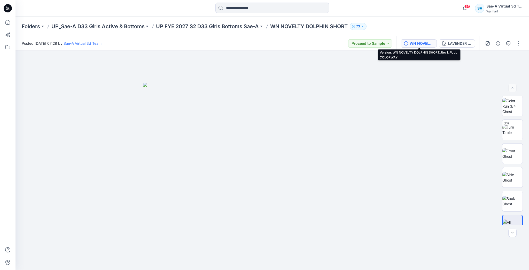
click at [422, 43] on div "WN NOVELTY DOLPHIN SHORT_Rev1_FULL COLORWAY" at bounding box center [422, 44] width 24 height 6
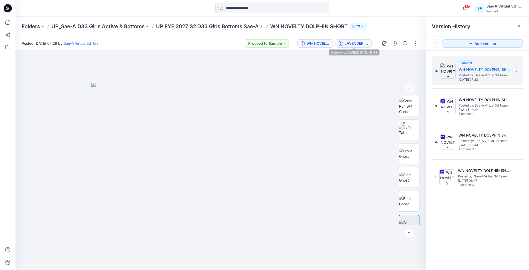
click at [352, 45] on div "LAVENDER SUNRISE" at bounding box center [357, 44] width 24 height 6
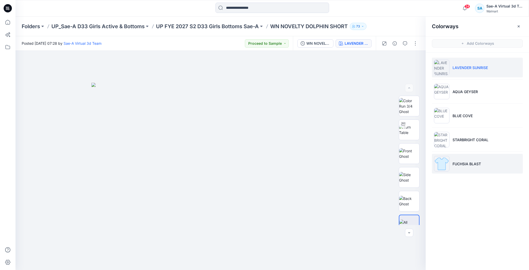
click at [469, 167] on li "FUCHSIA BLAST" at bounding box center [477, 164] width 91 height 20
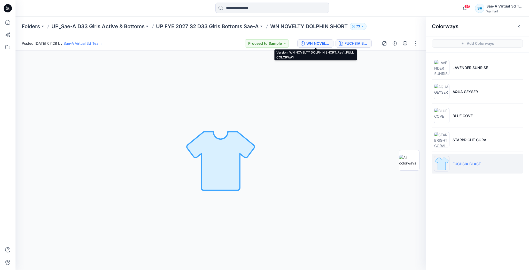
click at [318, 42] on div "WN NOVELTY DOLPHIN SHORT_Rev1_FULL COLORWAY" at bounding box center [318, 44] width 24 height 6
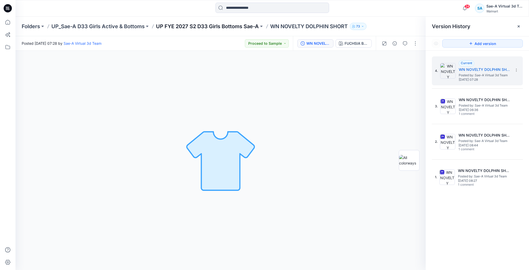
click at [234, 28] on p "UP FYE 2027 S2 D33 Girls Bottoms Sae-A" at bounding box center [207, 26] width 103 height 7
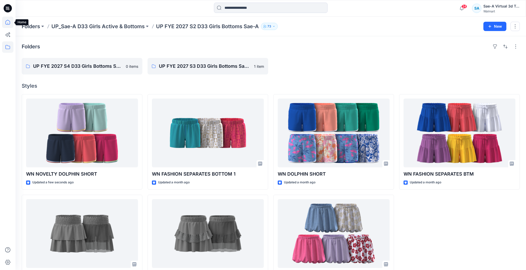
click at [7, 21] on icon at bounding box center [7, 22] width 11 height 11
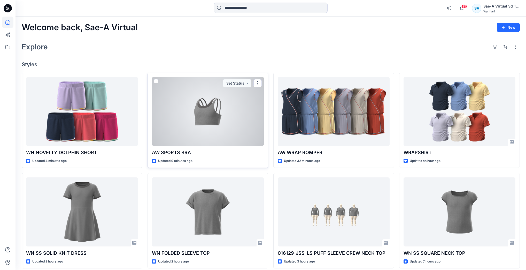
click at [188, 100] on div at bounding box center [208, 111] width 112 height 69
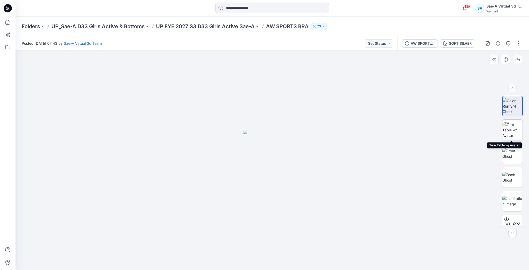
click at [513, 129] on img at bounding box center [512, 130] width 20 height 16
drag, startPoint x: 340, startPoint y: 254, endPoint x: 191, endPoint y: 255, distance: 148.3
click at [191, 255] on div at bounding box center [273, 160] width 514 height 219
click at [8, 21] on icon at bounding box center [7, 22] width 11 height 11
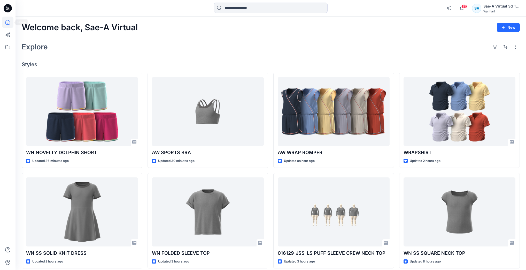
click at [10, 21] on icon at bounding box center [7, 22] width 11 height 11
